Goal: Find specific page/section: Find specific page/section

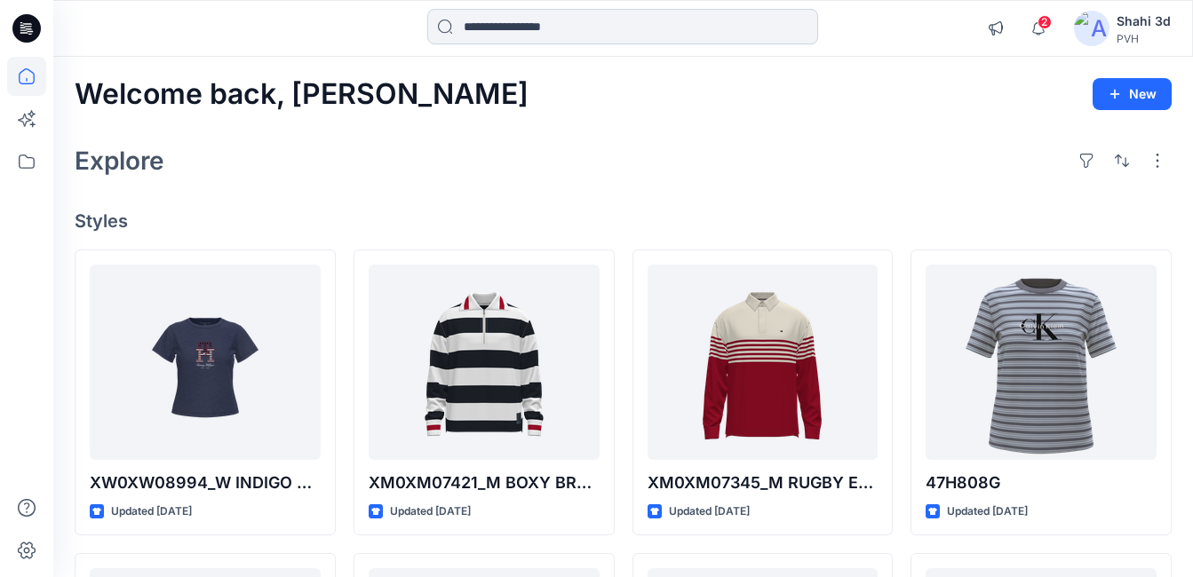
click at [594, 27] on input at bounding box center [622, 27] width 391 height 36
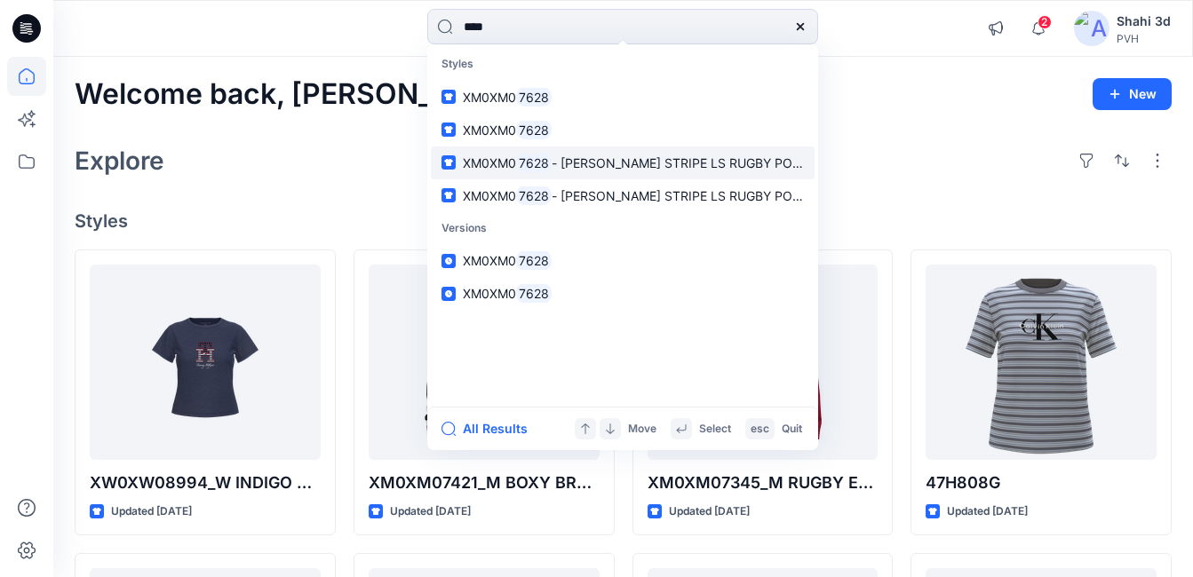
type input "****"
click at [492, 163] on span "XM0XM0" at bounding box center [489, 162] width 53 height 15
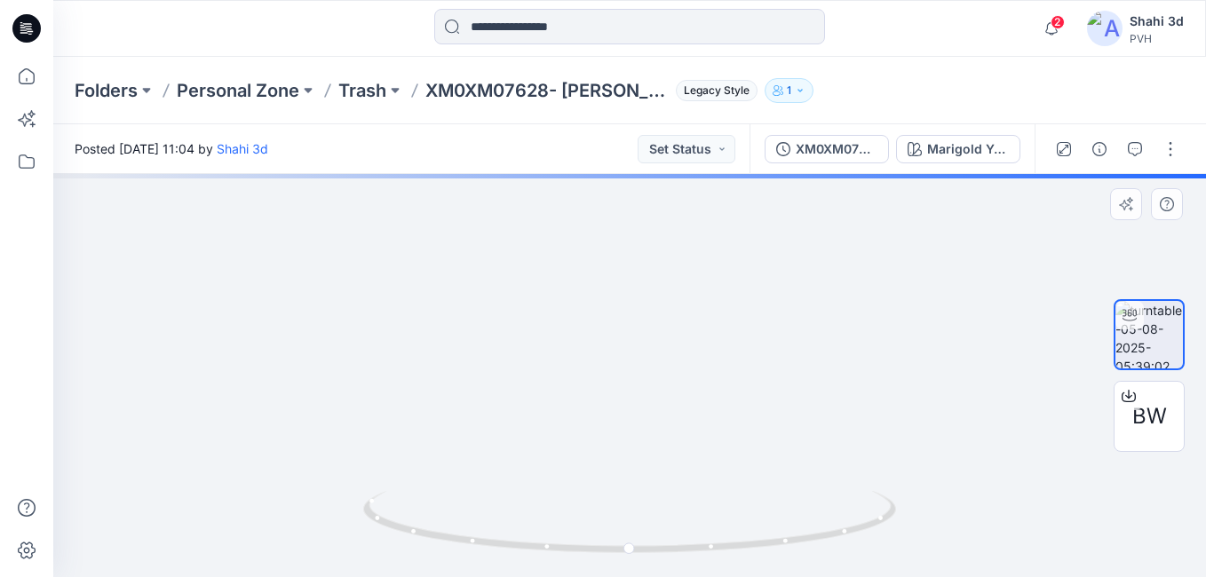
drag, startPoint x: 643, startPoint y: 386, endPoint x: 657, endPoint y: 212, distance: 173.8
click at [661, 115] on div "Folders Personal Zone Trash XM0XM07628- M [PERSON_NAME] STRIPE LS RUGBY POLO Le…" at bounding box center [629, 317] width 1153 height 521
click at [676, 173] on div "Posted [DATE] 11:04 by Shahi 3d Set Status XM0XM07628- M [PERSON_NAME] STRIPE L…" at bounding box center [629, 350] width 1153 height 453
drag, startPoint x: 674, startPoint y: 335, endPoint x: 689, endPoint y: 254, distance: 82.2
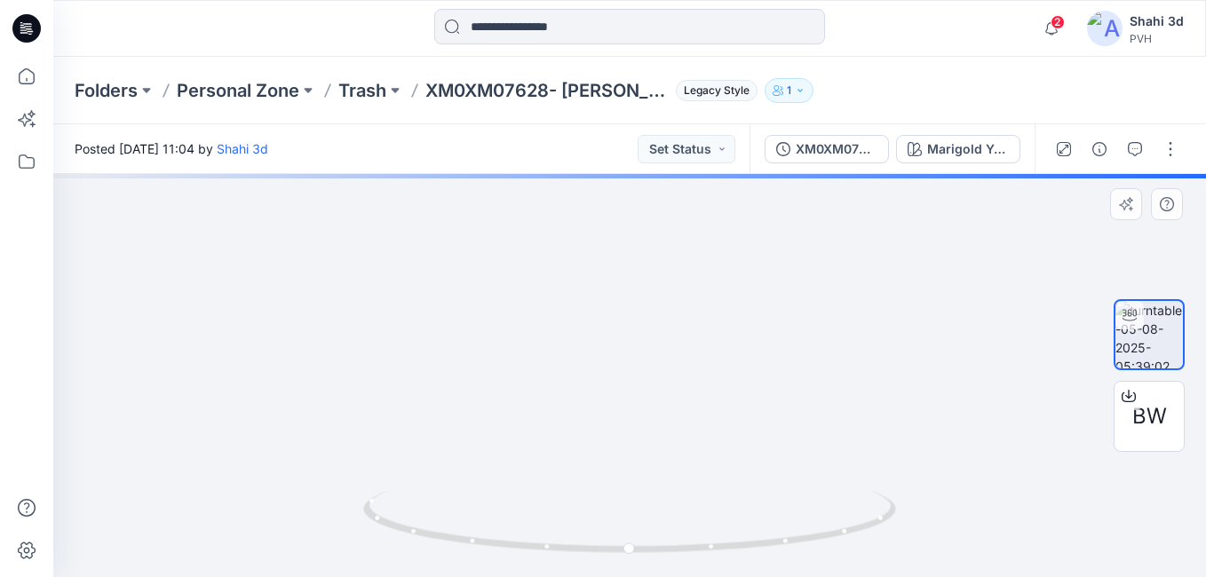
click at [666, 527] on div at bounding box center [629, 375] width 1153 height 403
drag, startPoint x: 681, startPoint y: 441, endPoint x: 679, endPoint y: 393, distance: 48.0
click at [681, 577] on html "2 Notifications Your style XW0XW08994_W INDIGO TH TEE_PROTO_V01 is ready 1 new …" at bounding box center [603, 288] width 1206 height 577
drag, startPoint x: 679, startPoint y: 392, endPoint x: 652, endPoint y: 616, distance: 225.5
click at [652, 577] on html "2 Notifications Your style XW0XW08994_W INDIGO TH TEE_PROTO_V01 is ready 1 new …" at bounding box center [603, 288] width 1206 height 577
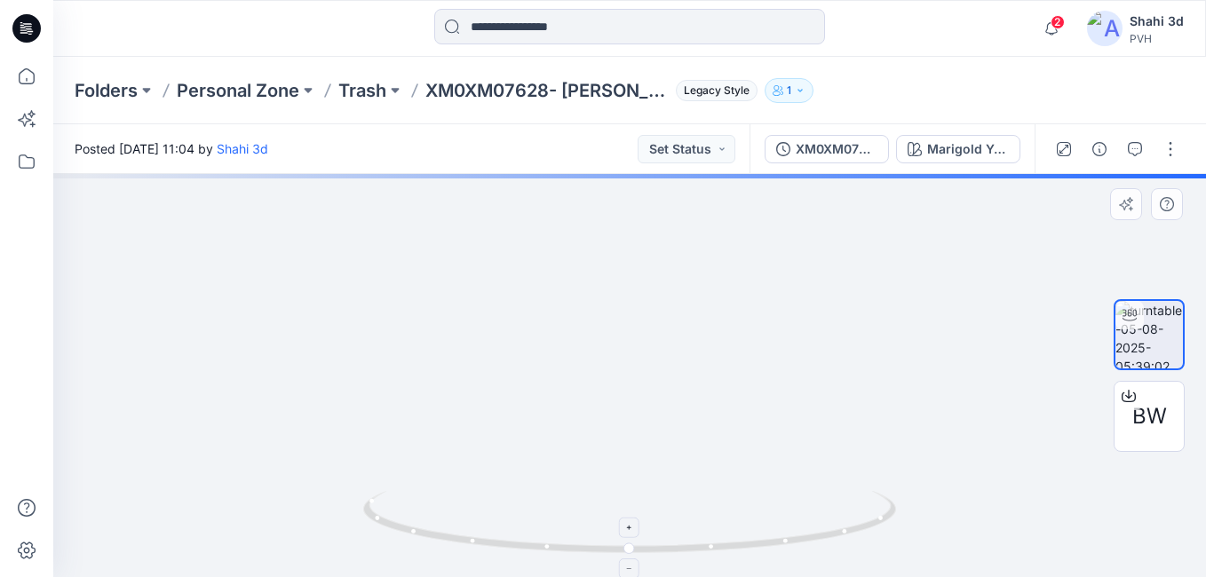
drag, startPoint x: 700, startPoint y: 482, endPoint x: 689, endPoint y: 521, distance: 41.6
click at [689, 521] on div at bounding box center [629, 375] width 1153 height 403
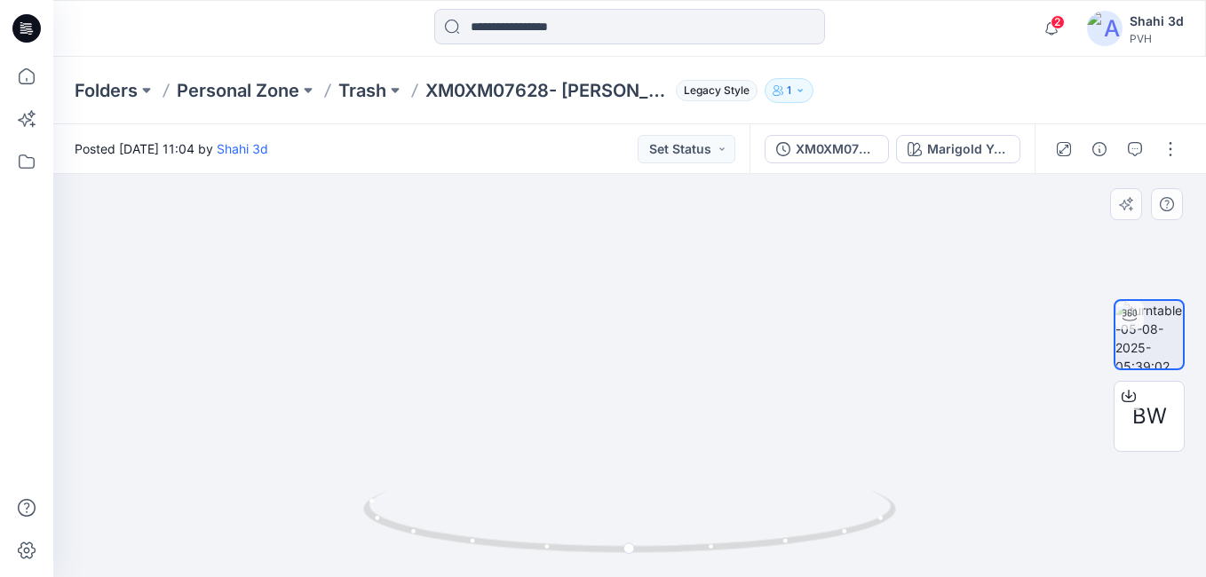
drag, startPoint x: 632, startPoint y: 395, endPoint x: 677, endPoint y: 230, distance: 171.3
click at [673, 213] on img at bounding box center [630, 262] width 1196 height 629
drag, startPoint x: 754, startPoint y: 314, endPoint x: 780, endPoint y: 223, distance: 95.1
click at [778, 223] on img at bounding box center [651, 70] width 1196 height 1015
drag, startPoint x: 691, startPoint y: 404, endPoint x: 692, endPoint y: 278, distance: 126.2
